Goal: Task Accomplishment & Management: Complete application form

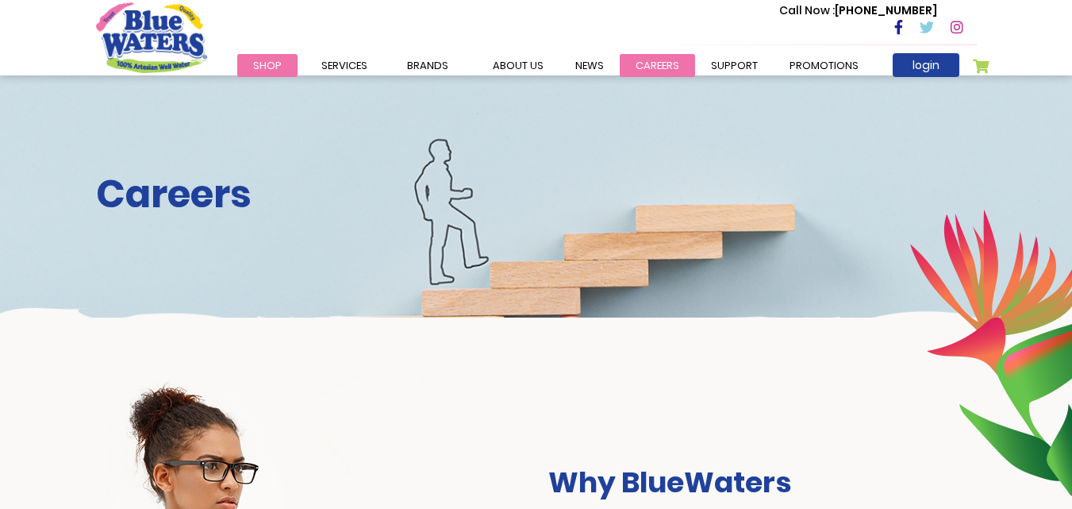
click at [630, 63] on link "careers" at bounding box center [657, 65] width 75 height 23
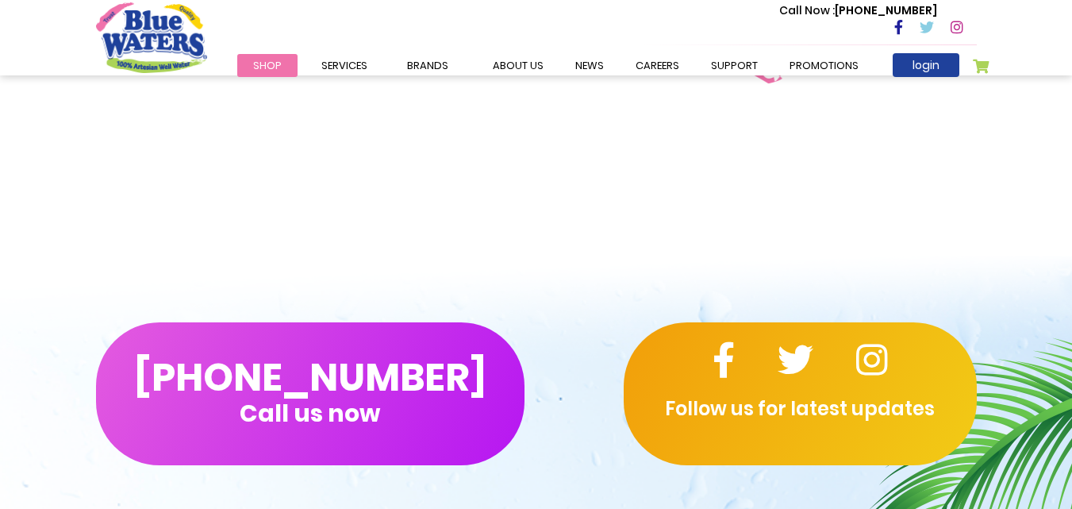
scroll to position [1388, 0]
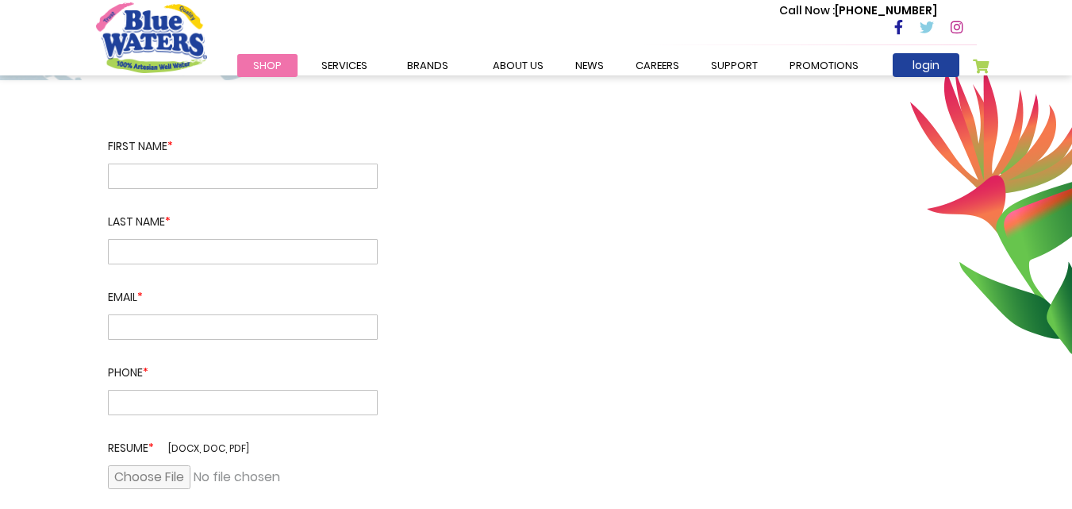
scroll to position [238, 0]
